Goal: Task Accomplishment & Management: Use online tool/utility

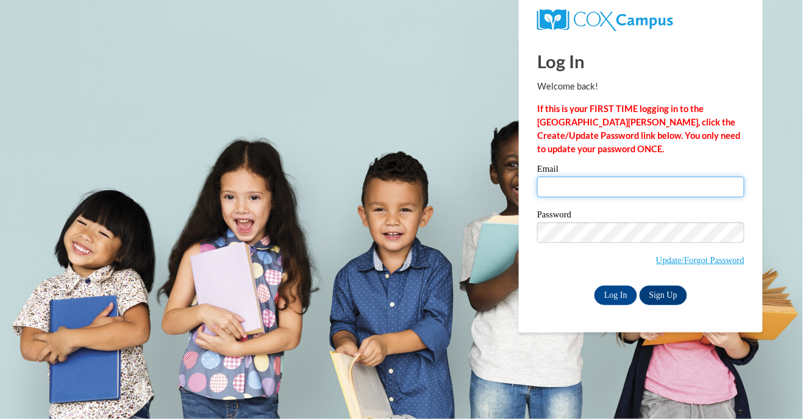
click at [580, 181] on input "Email" at bounding box center [640, 187] width 207 height 21
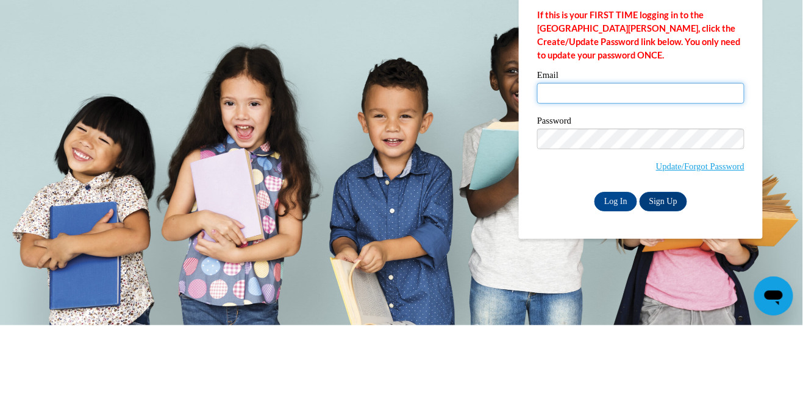
click at [564, 188] on input "Email" at bounding box center [640, 187] width 207 height 21
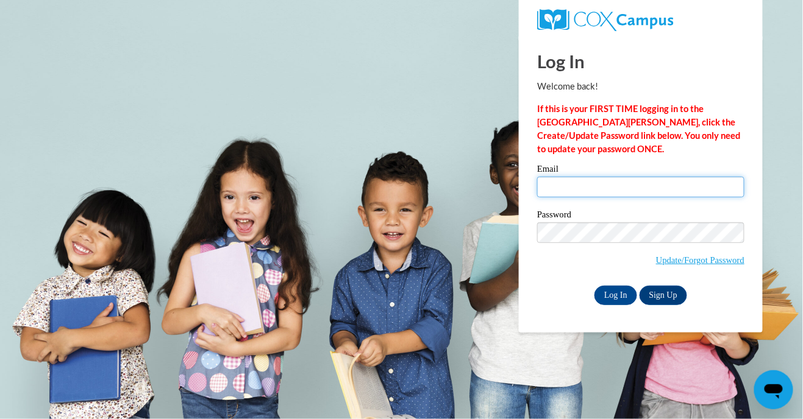
type input "[EMAIL_ADDRESS][DOMAIN_NAME]"
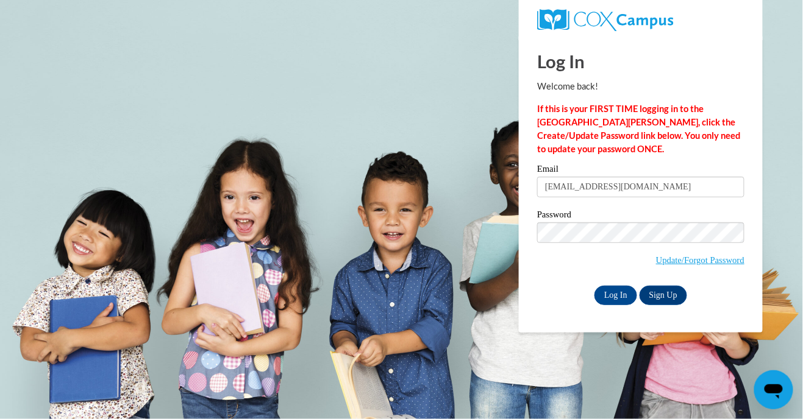
click at [594, 286] on input "Log In" at bounding box center [615, 296] width 43 height 20
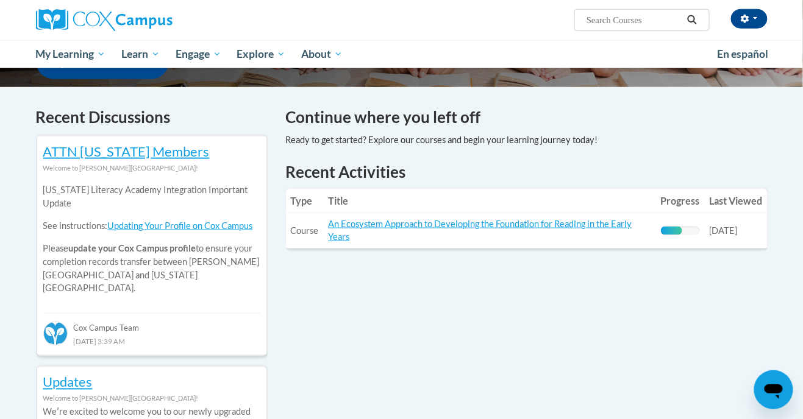
scroll to position [342, 0]
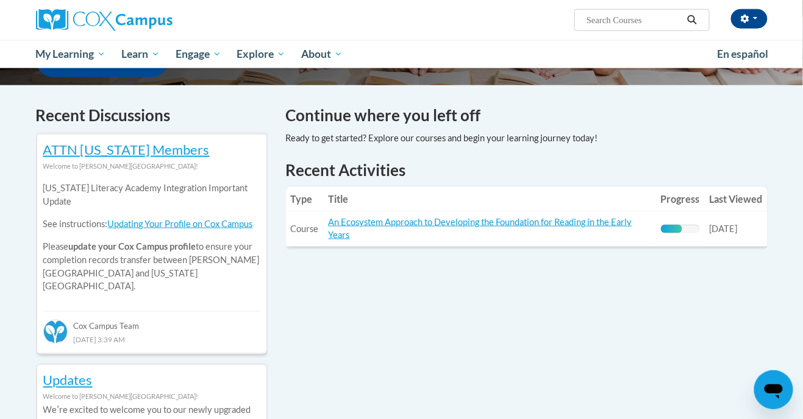
click at [518, 222] on link "An Ecosystem Approach to Developing the Foundation for Reading in the Early Yea…" at bounding box center [479, 228] width 303 height 23
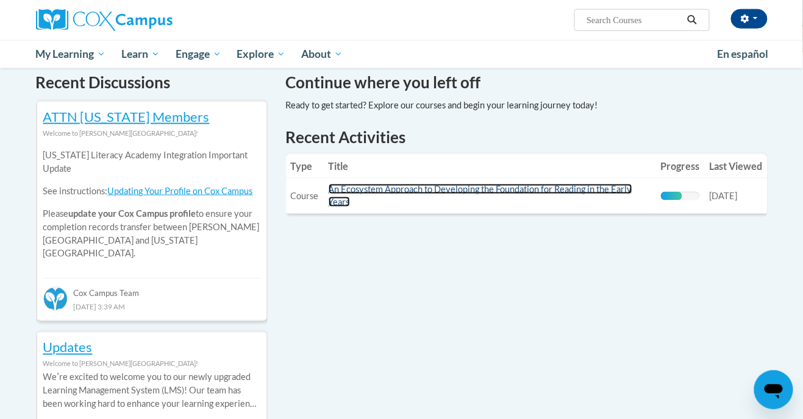
scroll to position [381, 0]
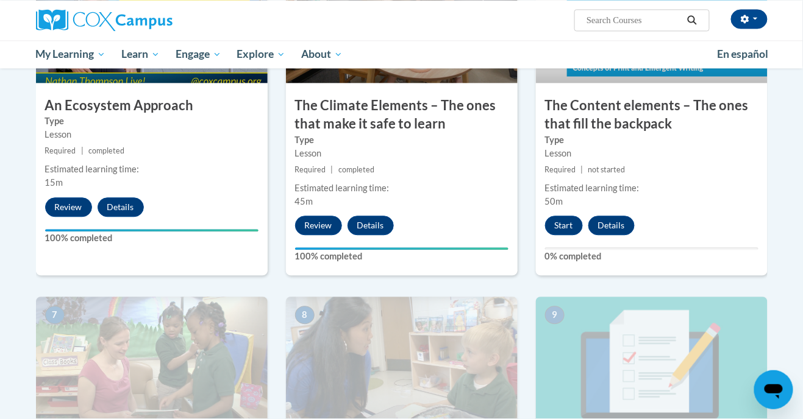
scroll to position [723, 0]
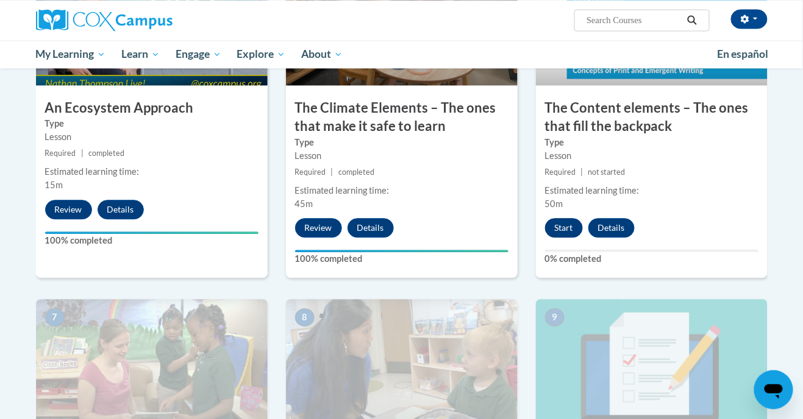
click at [567, 222] on button "Start" at bounding box center [564, 228] width 38 height 20
